Goal: Go to known website: Access a specific website the user already knows

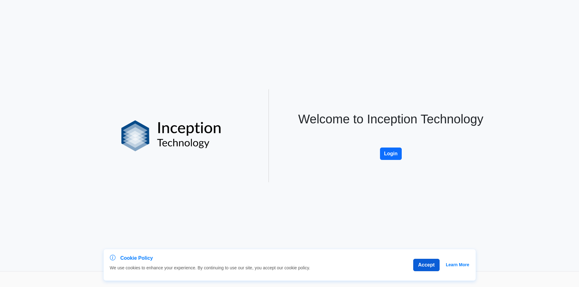
click at [428, 265] on button "Accept" at bounding box center [426, 265] width 26 height 12
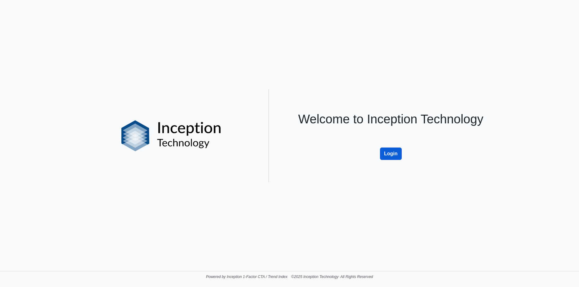
click at [385, 155] on button "Login" at bounding box center [391, 154] width 22 height 12
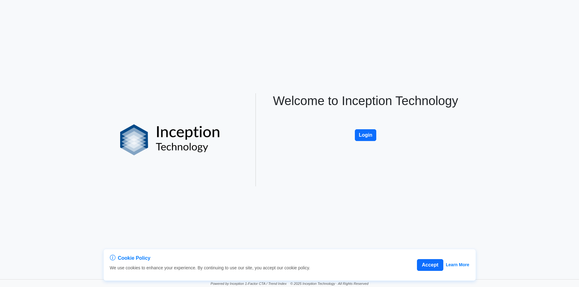
drag, startPoint x: 428, startPoint y: 267, endPoint x: 419, endPoint y: 238, distance: 30.4
click at [428, 267] on button "Accept" at bounding box center [430, 265] width 26 height 12
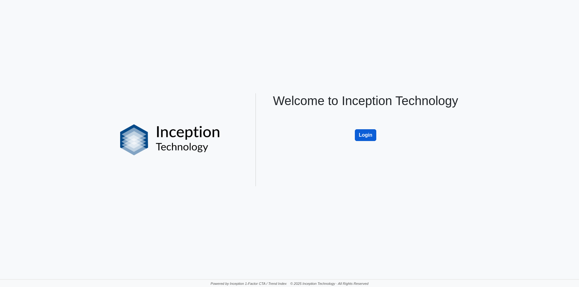
click at [362, 133] on button "Login" at bounding box center [366, 135] width 22 height 12
